Goal: Transaction & Acquisition: Purchase product/service

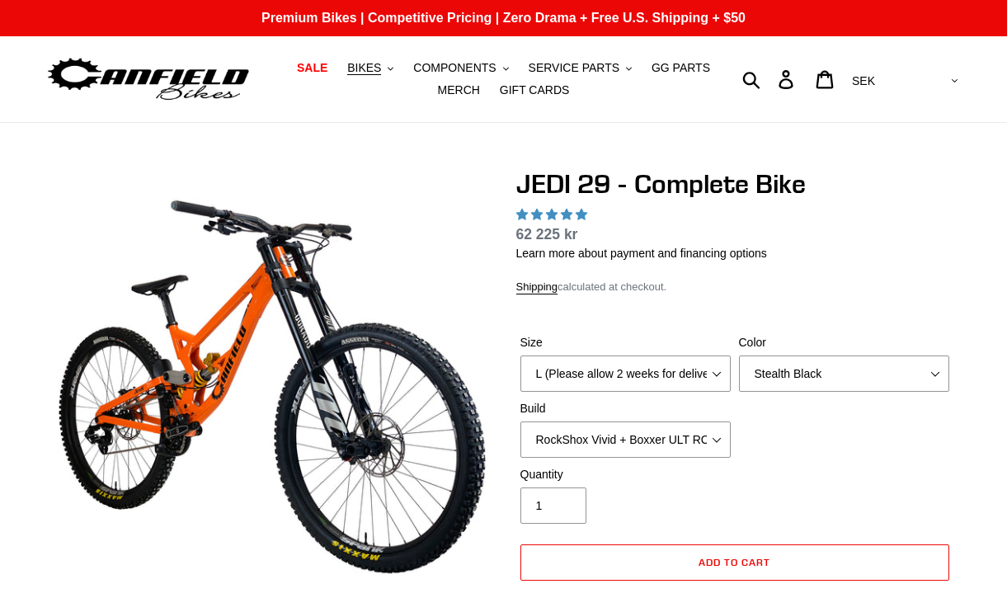
select select "L (Please allow 2 weeks for delivery)"
select select "Stealth Black"
select select "EXT [PERSON_NAME] V3 + EXT Vaia 200 + SRAM XO"
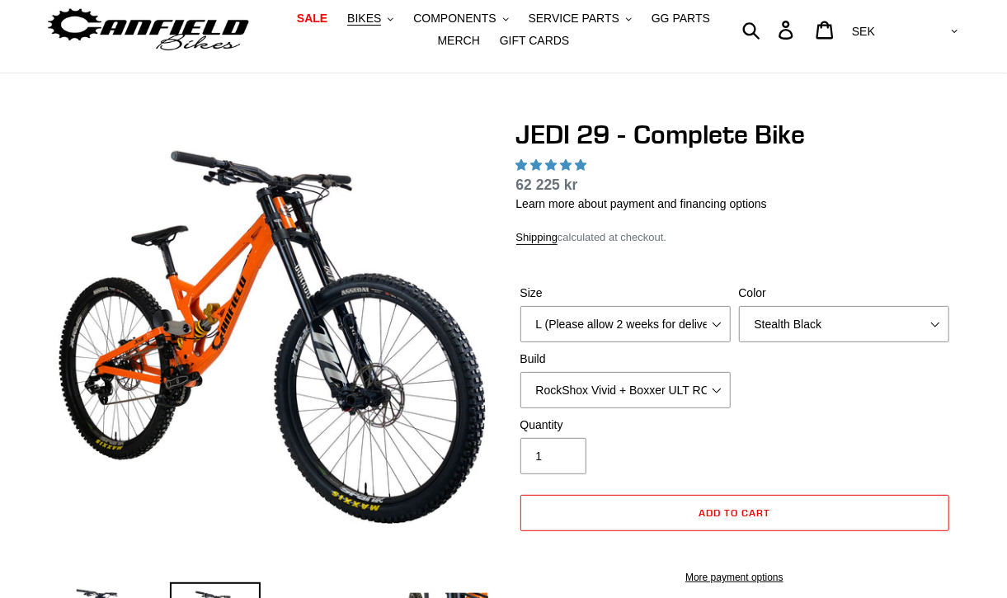
select select "highest-rating"
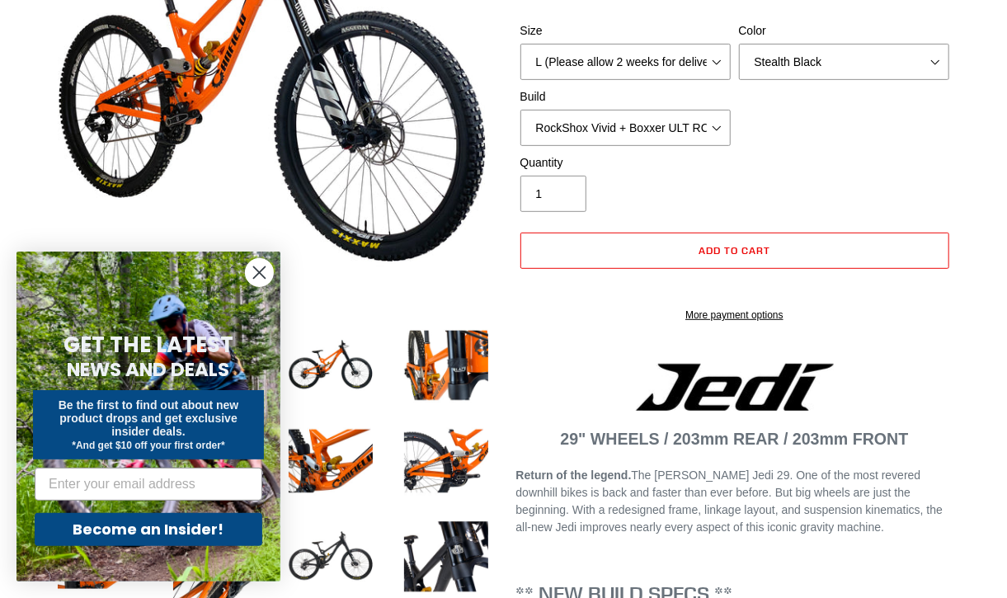
scroll to position [334, 0]
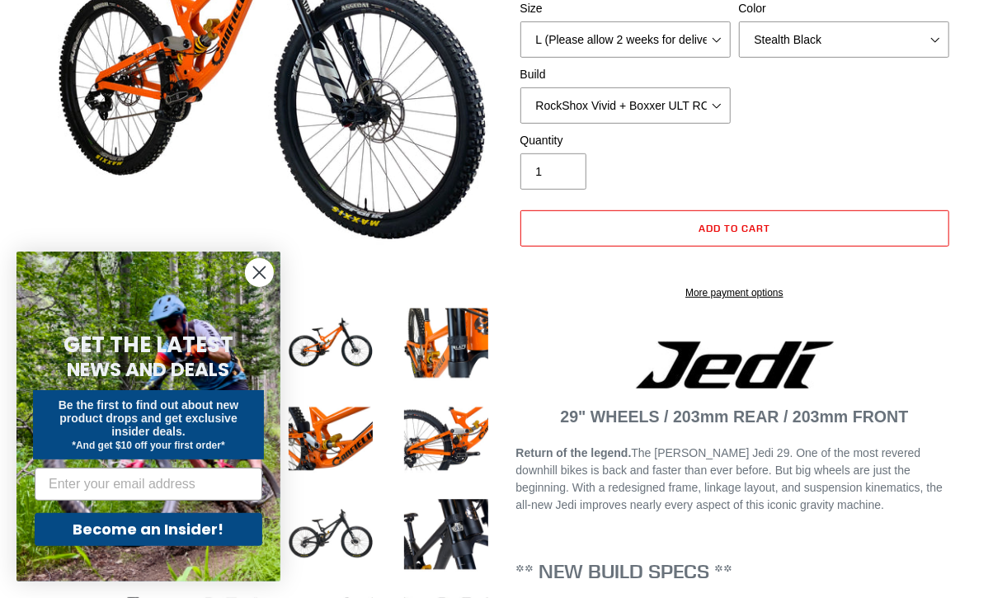
click at [251, 279] on circle "Close dialog" at bounding box center [259, 272] width 27 height 27
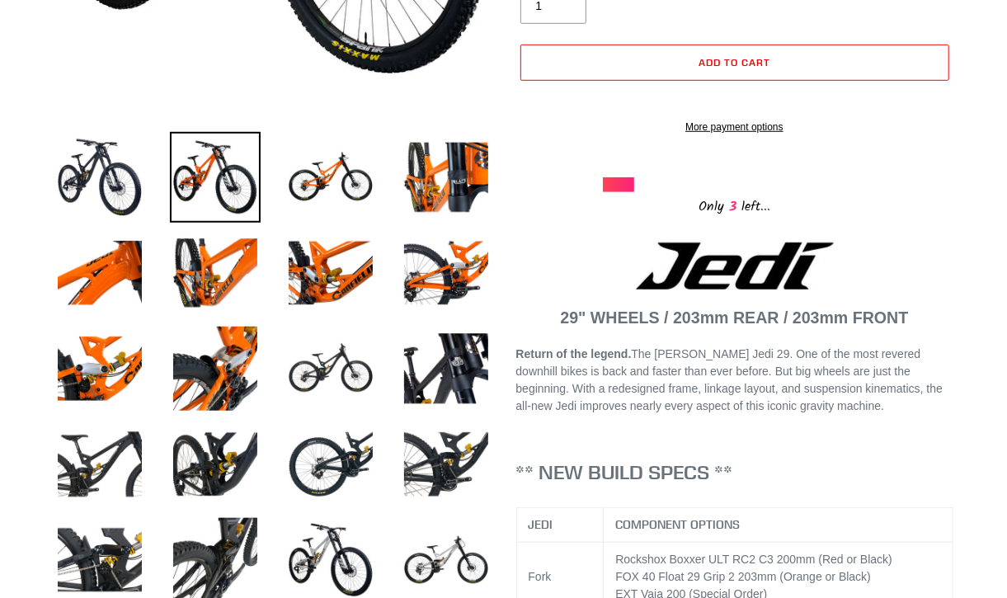
scroll to position [501, 0]
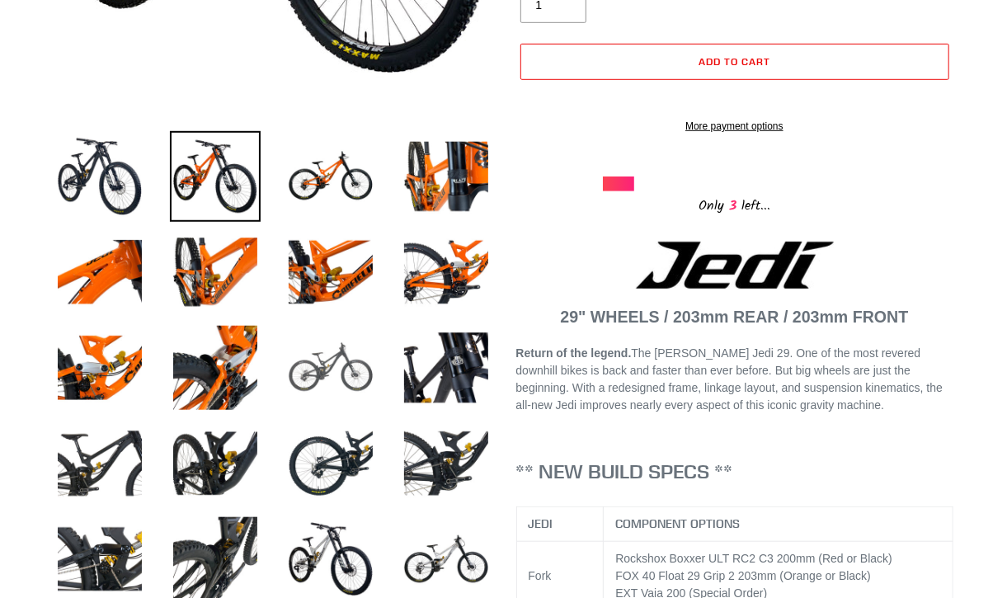
click at [300, 375] on img at bounding box center [330, 368] width 91 height 91
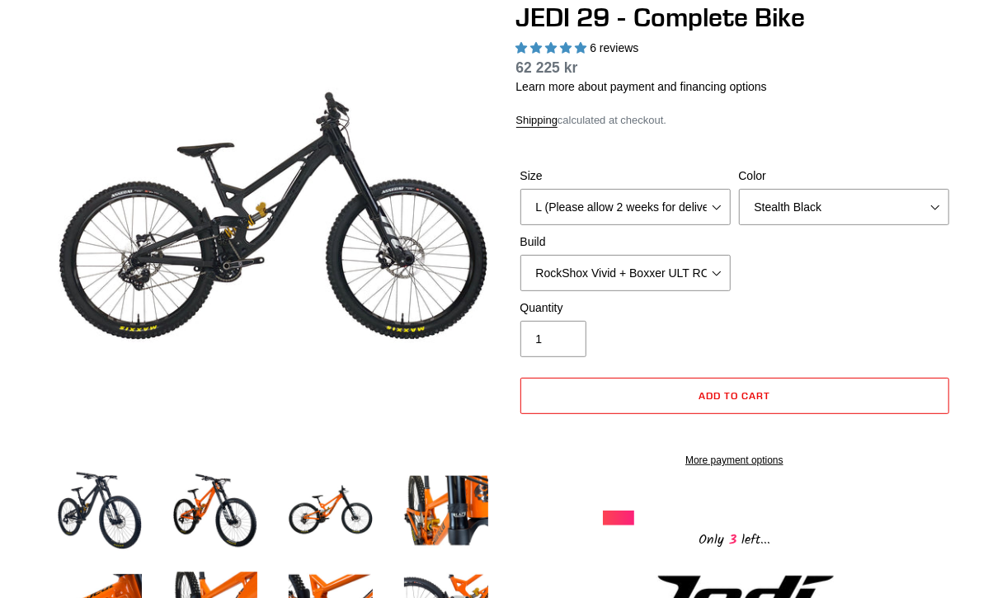
scroll to position [146, 0]
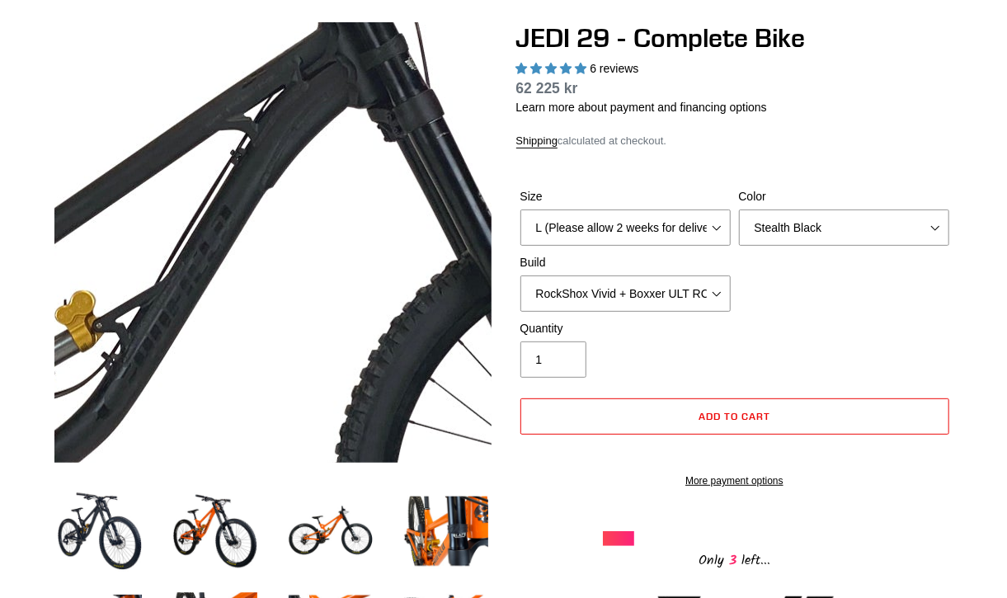
click at [325, 200] on img at bounding box center [123, 362] width 1690 height 1690
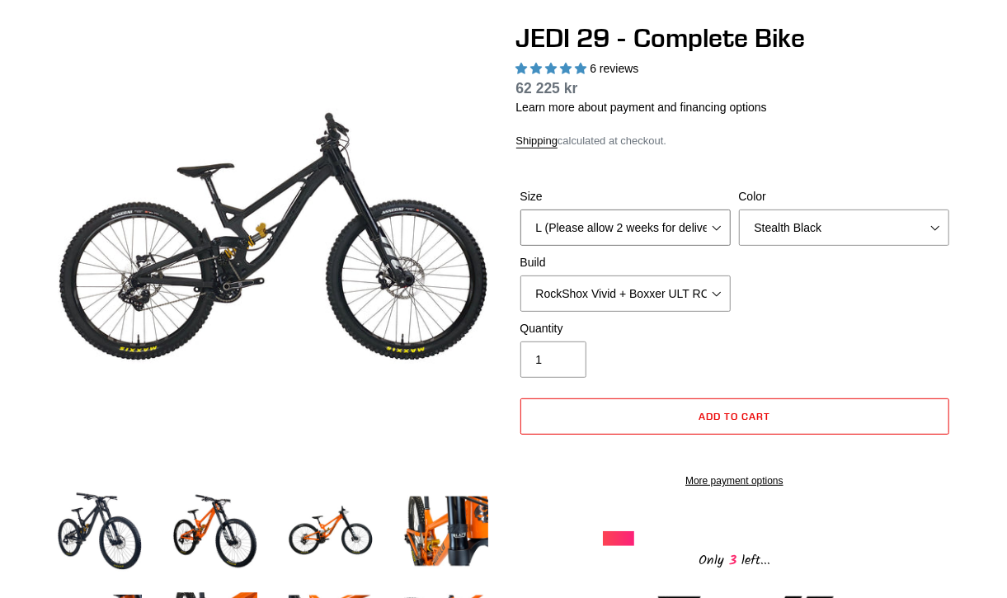
click at [568, 226] on select "M (Please allow 2 weeks for delivery) L (Please allow 2 weeks for delivery) XL …" at bounding box center [626, 228] width 210 height 36
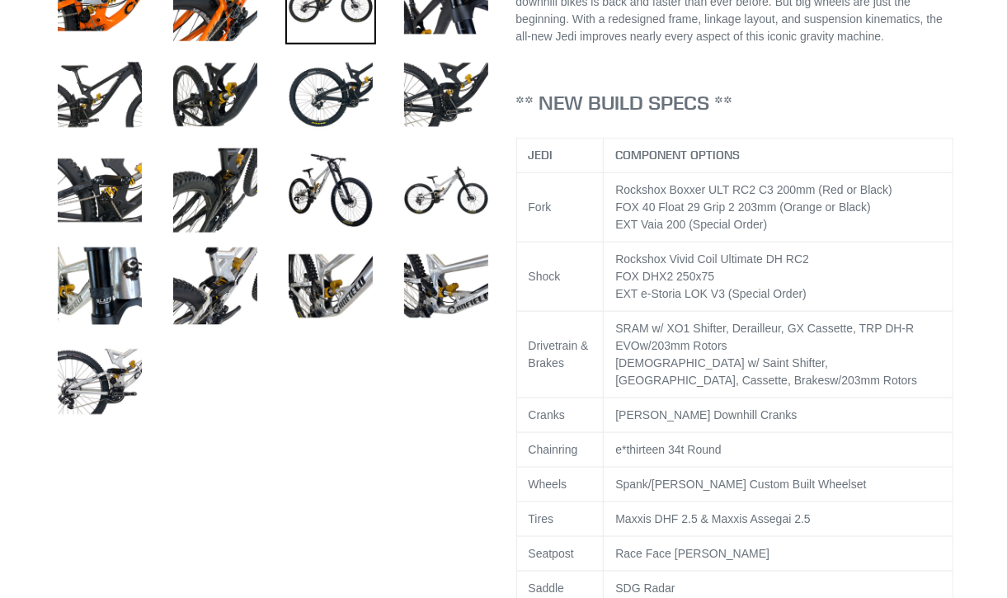
scroll to position [869, 0]
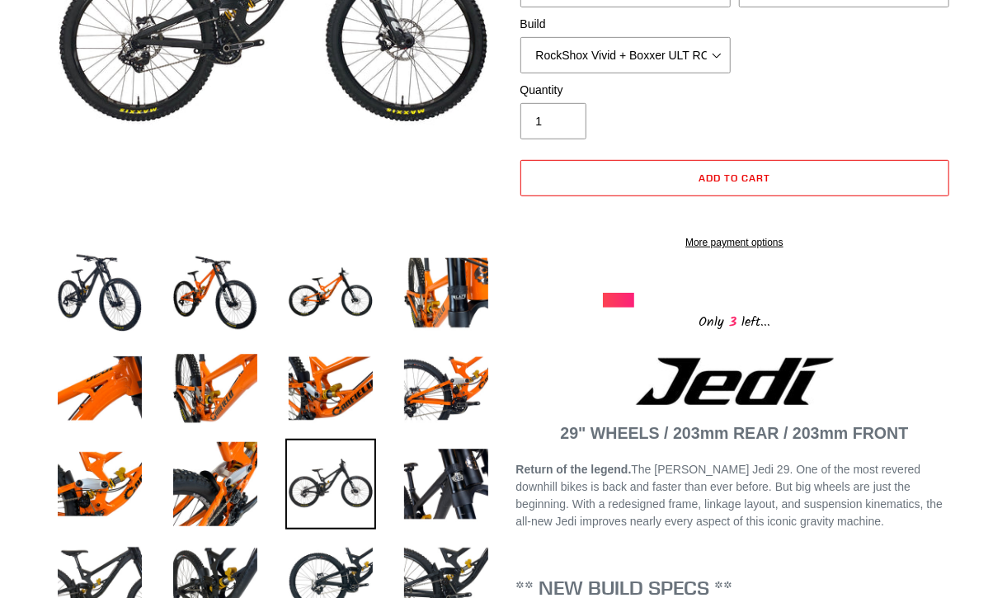
scroll to position [313, 0]
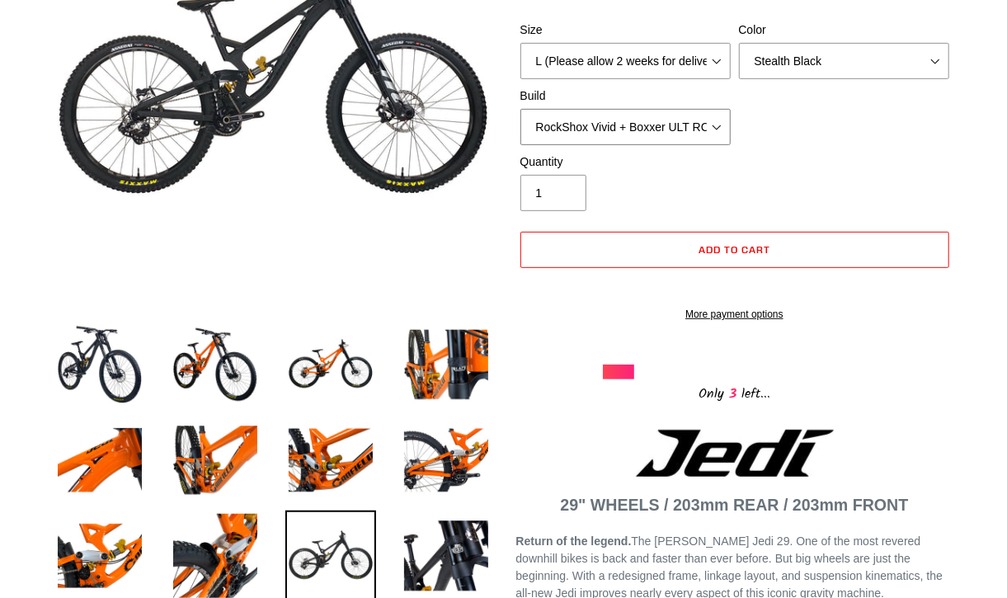
click at [676, 113] on select "RockShox Vivid + Boxxer ULT RC2 C3 200 + SRAM XO RockShox Vivid + Boxxer ULT RC…" at bounding box center [626, 127] width 210 height 36
click at [521, 109] on select "RockShox Vivid + Boxxer ULT RC2 C3 200 + SRAM XO RockShox Vivid + Boxxer ULT RC…" at bounding box center [626, 127] width 210 height 36
click at [703, 130] on select "RockShox Vivid + Boxxer ULT RC2 C3 200 + SRAM XO RockShox Vivid + Boxxer ULT RC…" at bounding box center [626, 127] width 210 height 36
click at [521, 109] on select "RockShox Vivid + Boxxer ULT RC2 C3 200 + SRAM XO RockShox Vivid + Boxxer ULT RC…" at bounding box center [626, 127] width 210 height 36
click at [674, 138] on select "RockShox Vivid + Boxxer ULT RC2 C3 200 + SRAM XO RockShox Vivid + Boxxer ULT RC…" at bounding box center [626, 127] width 210 height 36
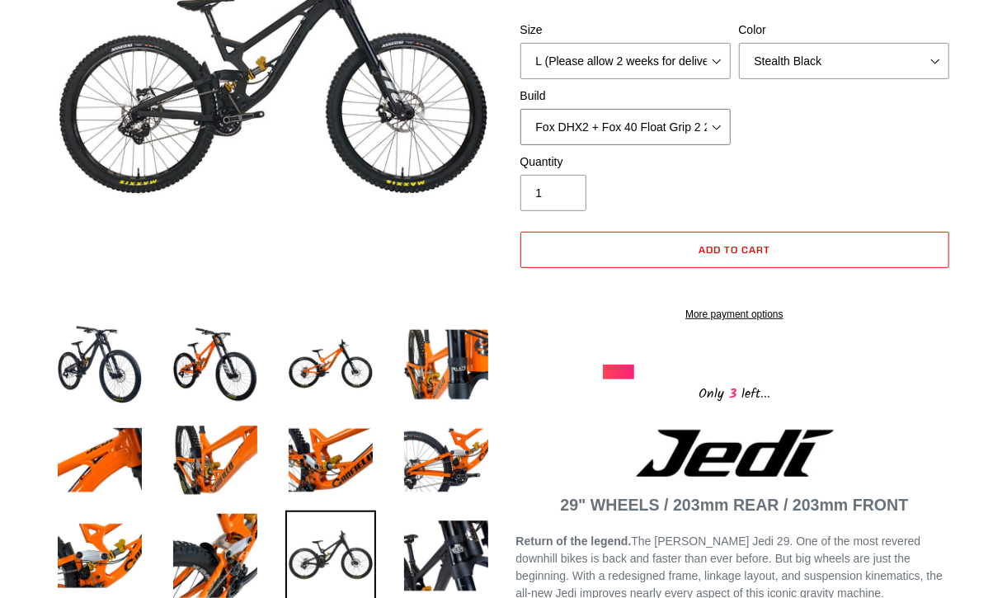
select select "EXT [PERSON_NAME] V3 + EXT Vaia 200 + Shimano"
click at [521, 109] on select "RockShox Vivid + Boxxer ULT RC2 C3 200 + SRAM XO RockShox Vivid + Boxxer ULT RC…" at bounding box center [626, 127] width 210 height 36
click at [724, 59] on select "M (Please allow 2 weeks for delivery) L (Please allow 2 weeks for delivery) XL …" at bounding box center [626, 61] width 210 height 36
click at [521, 43] on select "M (Please allow 2 weeks for delivery) L (Please allow 2 weeks for delivery) XL …" at bounding box center [626, 61] width 210 height 36
click at [696, 58] on select "M (Please allow 2 weeks for delivery) L (Please allow 2 weeks for delivery) XL …" at bounding box center [626, 61] width 210 height 36
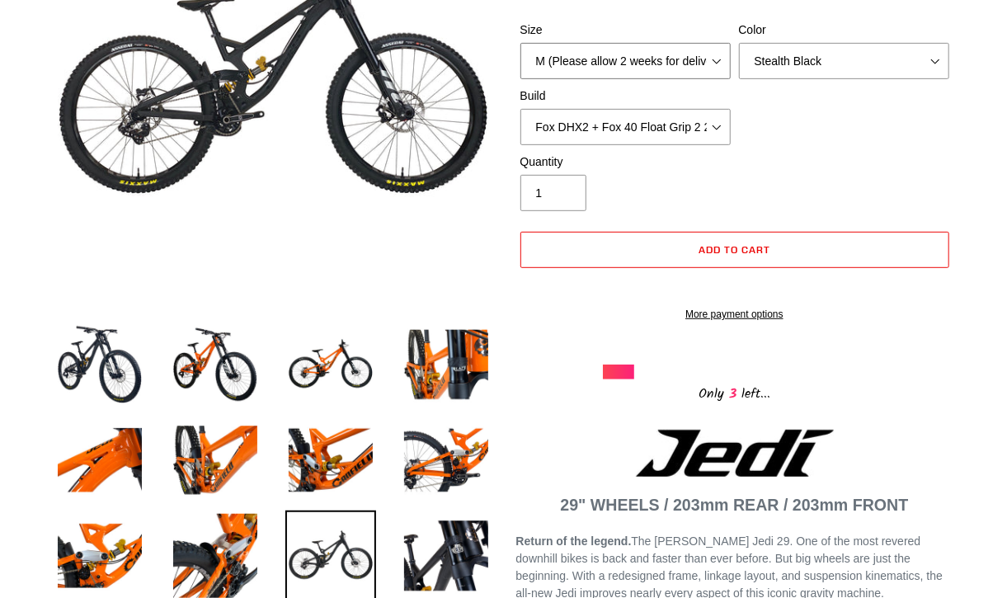
select select "L (Please allow 2 weeks for delivery)"
click at [521, 43] on select "M (Please allow 2 weeks for delivery) L (Please allow 2 weeks for delivery) XL …" at bounding box center [626, 61] width 210 height 36
click at [624, 379] on div at bounding box center [618, 372] width 31 height 15
click at [865, 58] on select "Orange Stealth Black Raw" at bounding box center [844, 61] width 210 height 36
click at [739, 43] on select "Orange Stealth Black Raw" at bounding box center [844, 61] width 210 height 36
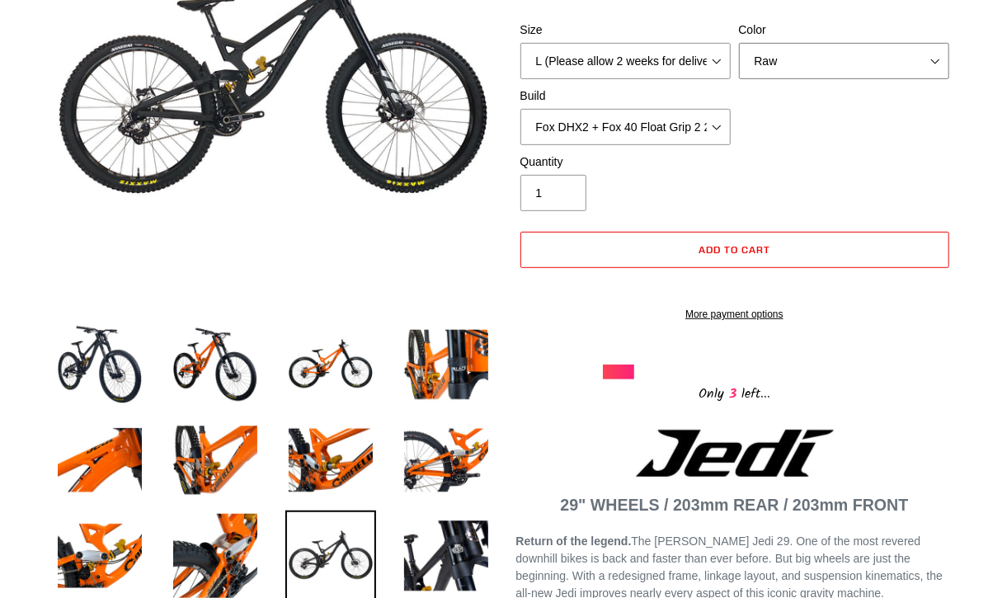
click at [857, 53] on select "Orange Stealth Black Raw" at bounding box center [844, 61] width 210 height 36
select select "Stealth Black"
click at [739, 43] on select "Orange Stealth Black Raw" at bounding box center [844, 61] width 210 height 36
